Goal: Task Accomplishment & Management: Manage account settings

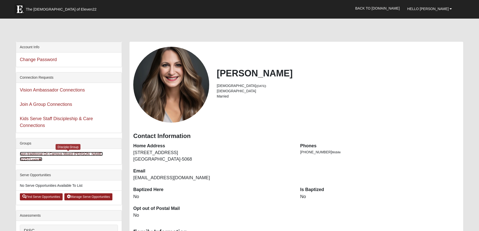
click at [68, 154] on link "Non-traditional On Campus Mixed Donaldson 32257 (Leader )" at bounding box center [61, 156] width 83 height 9
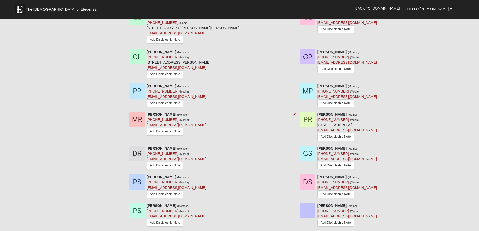
scroll to position [603, 0]
click at [444, 8] on span "Hello [PERSON_NAME]" at bounding box center [427, 9] width 41 height 4
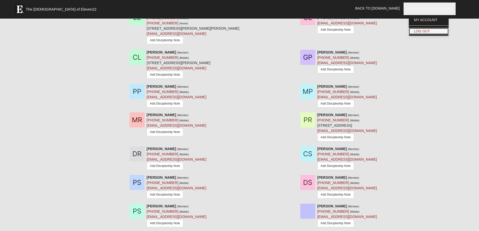
click at [436, 31] on link "Log Out" at bounding box center [429, 31] width 40 height 7
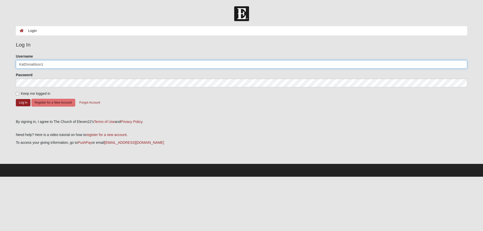
drag, startPoint x: 47, startPoint y: 63, endPoint x: 12, endPoint y: 62, distance: 34.4
click at [12, 62] on div "Please correct the following: Username KatDonaldson1 Password Keep me logged in…" at bounding box center [241, 85] width 458 height 62
type input "BV25"
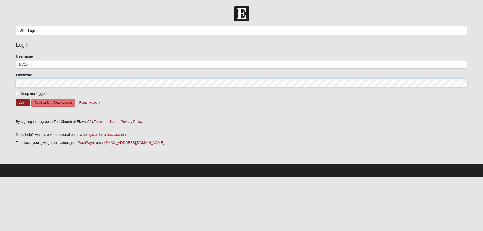
click at [6, 84] on form "Log In Login Login Error Log In Please correct the following: Username BV25 Pas…" at bounding box center [241, 91] width 483 height 170
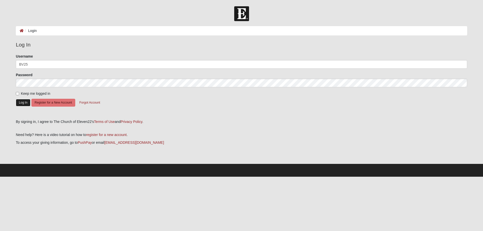
click at [22, 103] on button "Log In" at bounding box center [23, 102] width 15 height 7
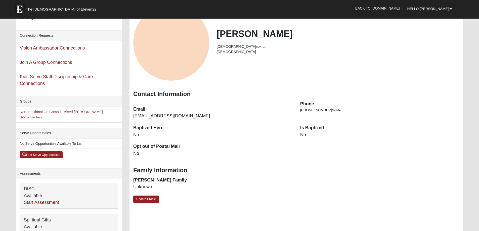
scroll to position [50, 0]
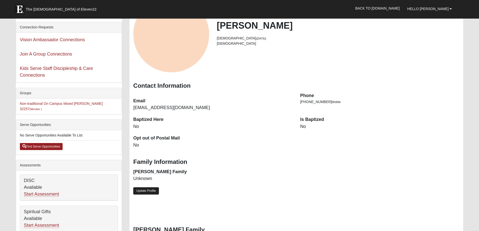
click at [150, 191] on link "Update Profile" at bounding box center [146, 190] width 26 height 7
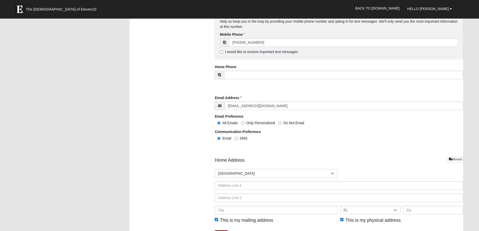
scroll to position [478, 0]
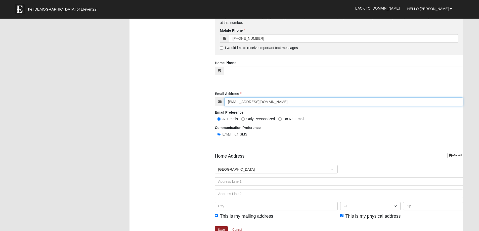
drag, startPoint x: 262, startPoint y: 101, endPoint x: 219, endPoint y: 108, distance: 43.4
click at [219, 108] on div "Email Address linda1015v@att.net Email Address is required. Email Preference Al…" at bounding box center [339, 114] width 248 height 46
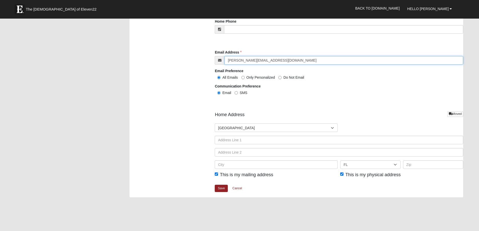
scroll to position [528, 0]
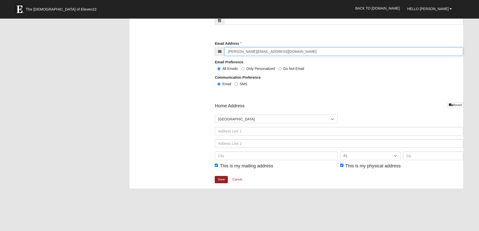
type input "bruce@yahoo.com"
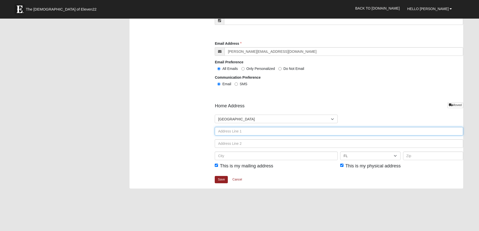
click at [248, 131] on input "text" at bounding box center [339, 131] width 248 height 9
click at [226, 129] on input "text" at bounding box center [339, 131] width 248 height 9
type input "10455 Spindrift Lane"
click at [227, 154] on input "text" at bounding box center [276, 156] width 123 height 9
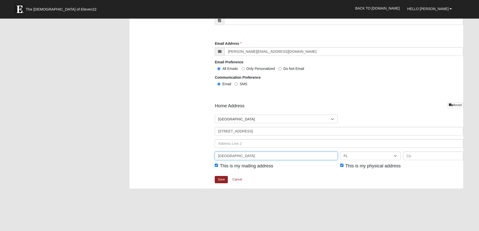
type input "Jacksonville"
click at [413, 151] on div "Countries United States ------------------------ Afghanistan Aland Islands Alba…" at bounding box center [339, 139] width 248 height 49
click at [414, 154] on input "text" at bounding box center [433, 156] width 60 height 9
click at [426, 155] on input "text" at bounding box center [433, 156] width 60 height 9
type input "32257"
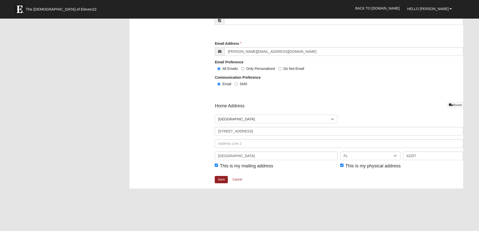
click at [221, 180] on link "Save" at bounding box center [221, 179] width 13 height 7
